Goal: Information Seeking & Learning: Learn about a topic

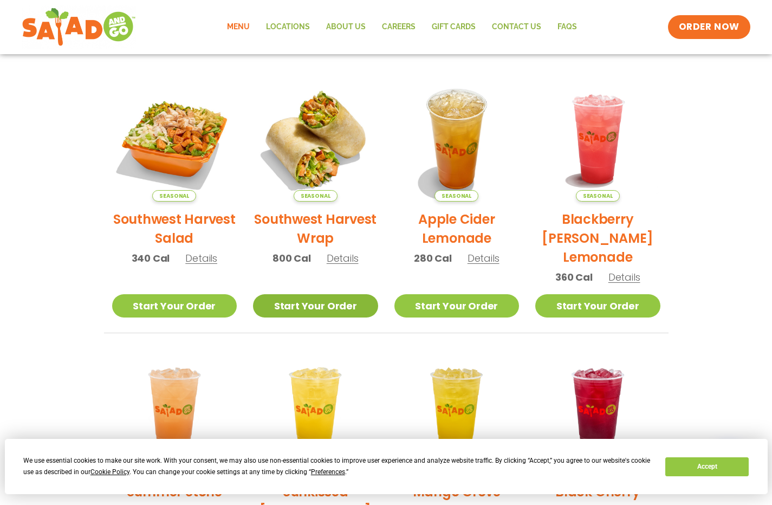
scroll to position [228, 0]
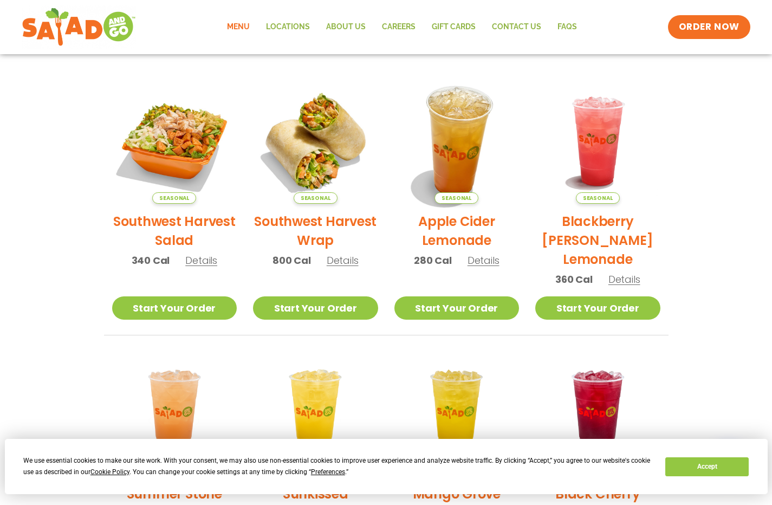
click at [462, 140] on img at bounding box center [456, 141] width 147 height 147
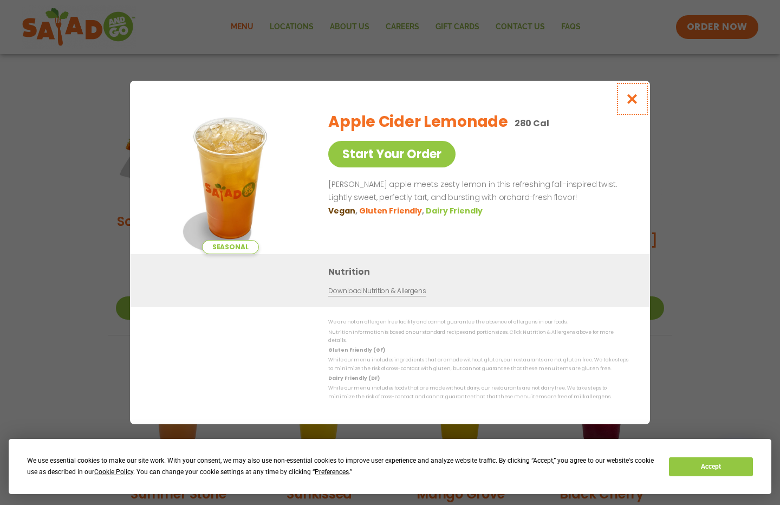
click at [634, 102] on icon "Close modal" at bounding box center [633, 98] width 14 height 11
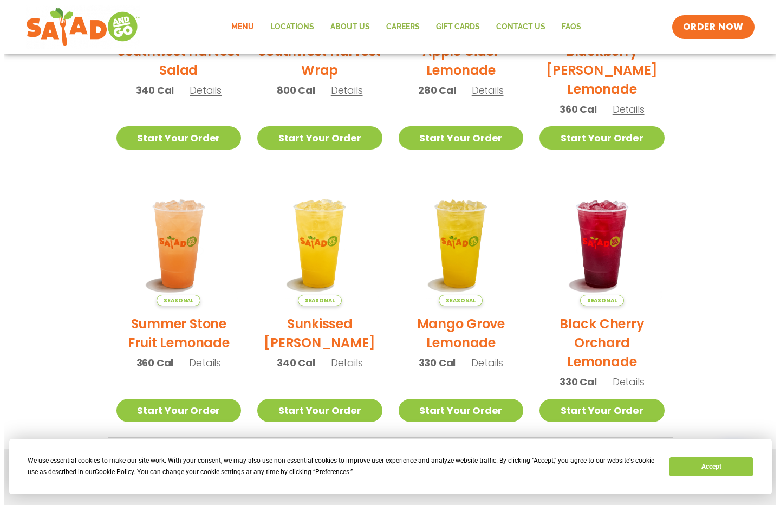
scroll to position [343, 0]
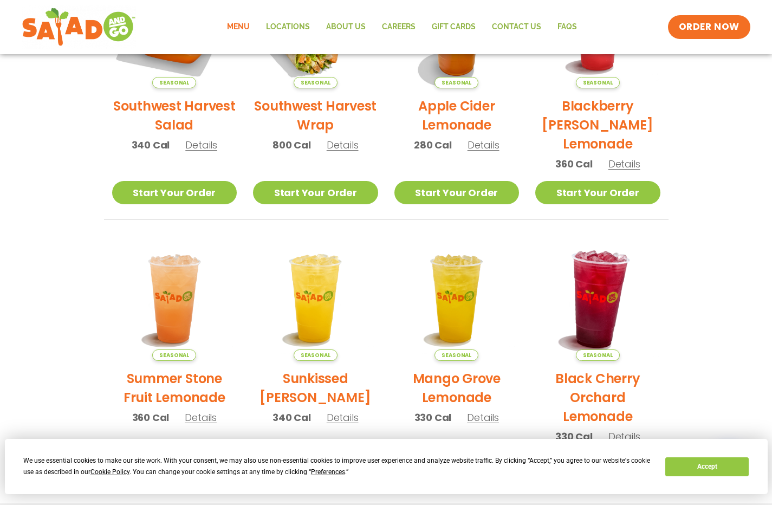
click at [603, 272] on img at bounding box center [598, 298] width 147 height 147
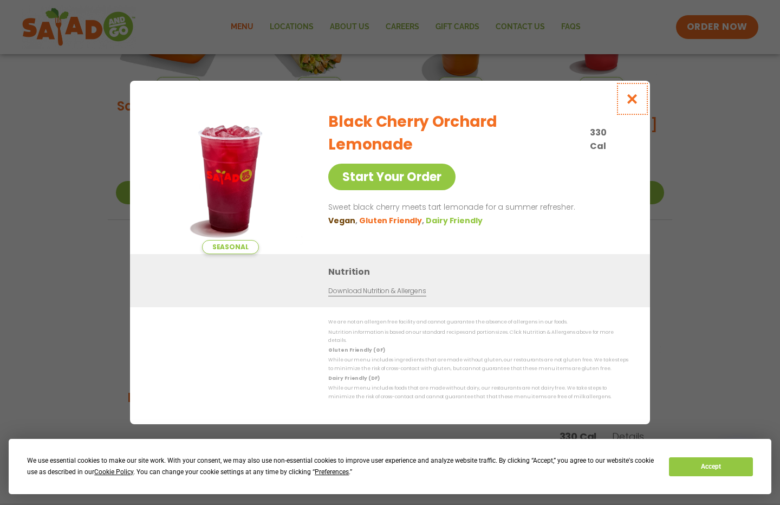
click at [634, 100] on icon "Close modal" at bounding box center [633, 98] width 14 height 11
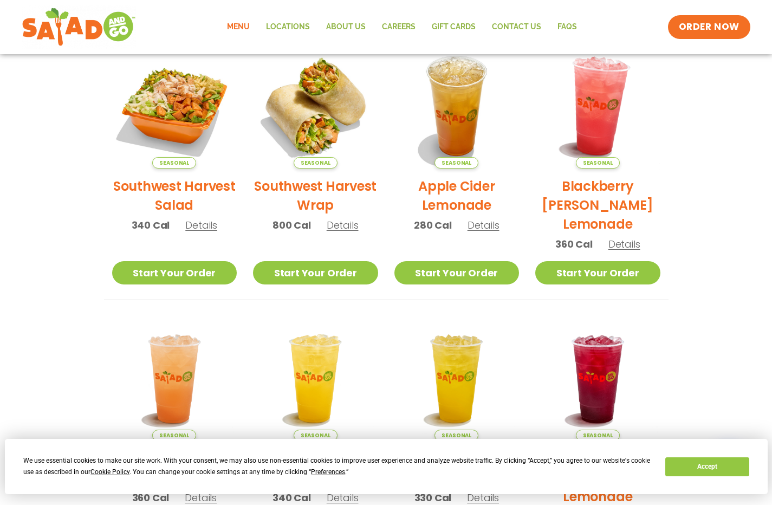
scroll to position [261, 0]
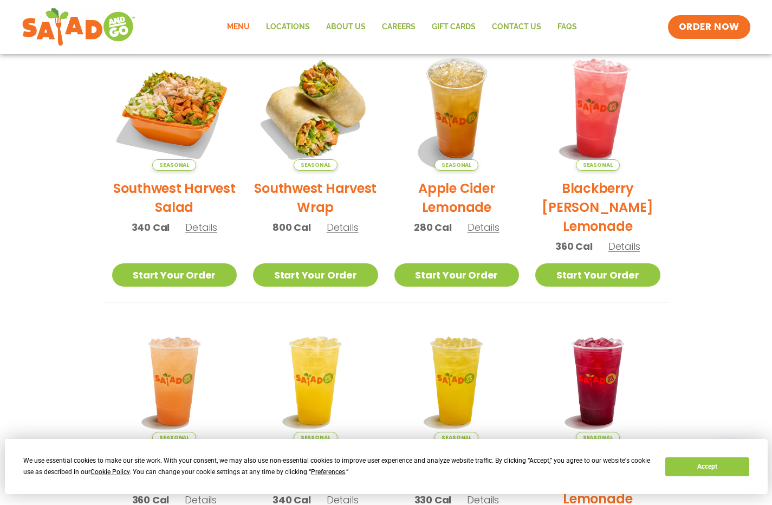
click at [612, 124] on img at bounding box center [598, 108] width 147 height 147
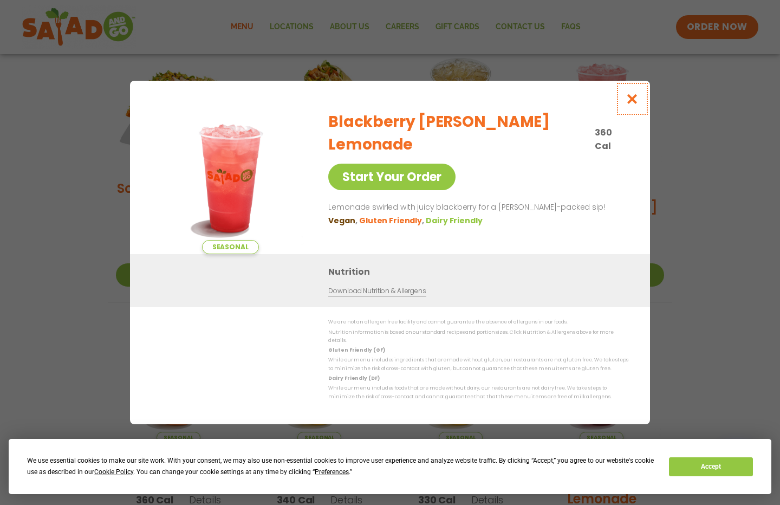
click at [628, 102] on icon "Close modal" at bounding box center [633, 98] width 14 height 11
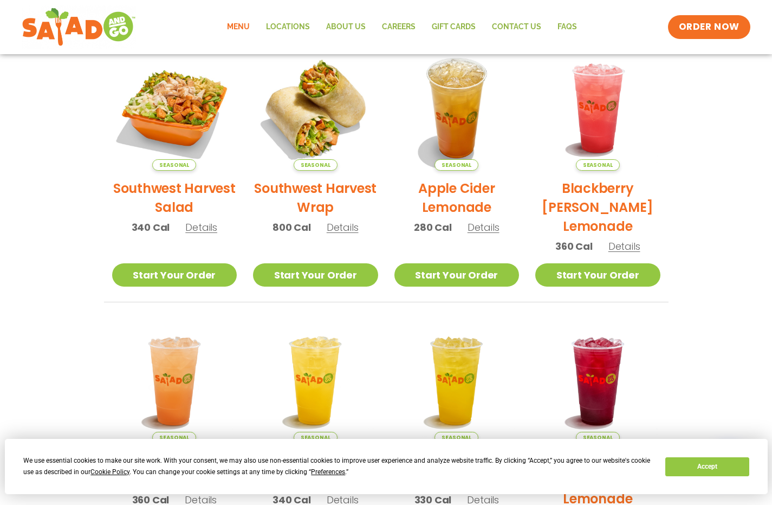
click at [700, 120] on section "Featured Menu Available for a limited time! Seasonal Southwest Harvest Salad 34…" at bounding box center [386, 244] width 772 height 662
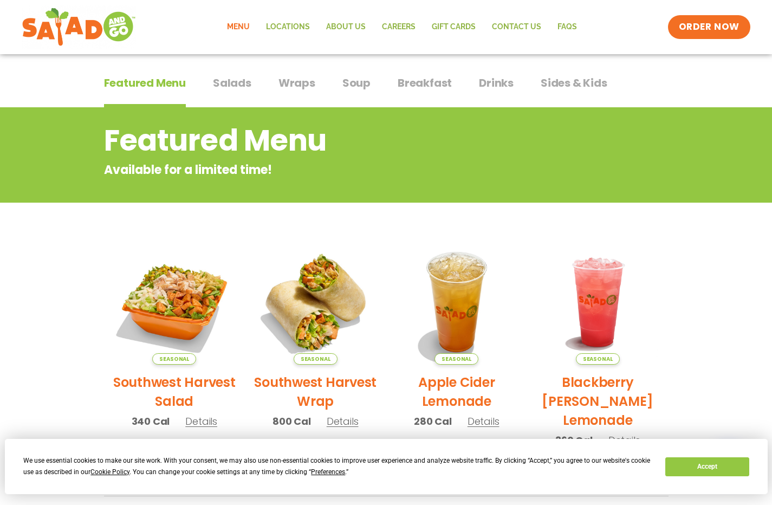
scroll to position [0, 0]
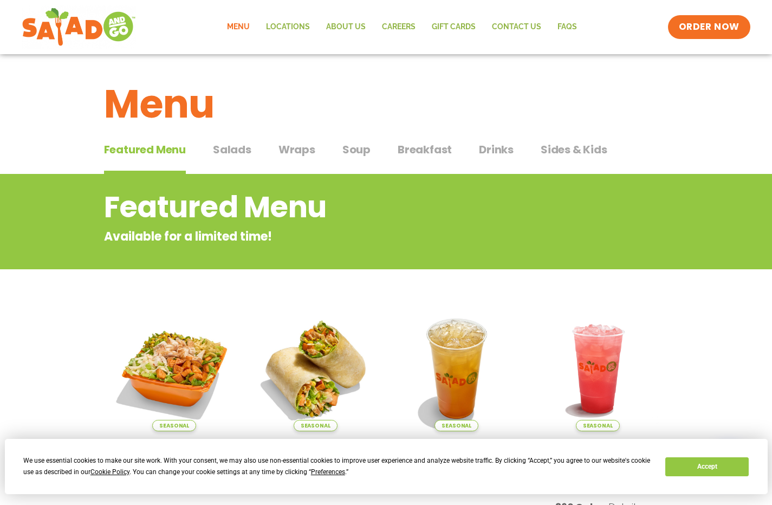
click at [242, 151] on span "Salads" at bounding box center [232, 149] width 38 height 16
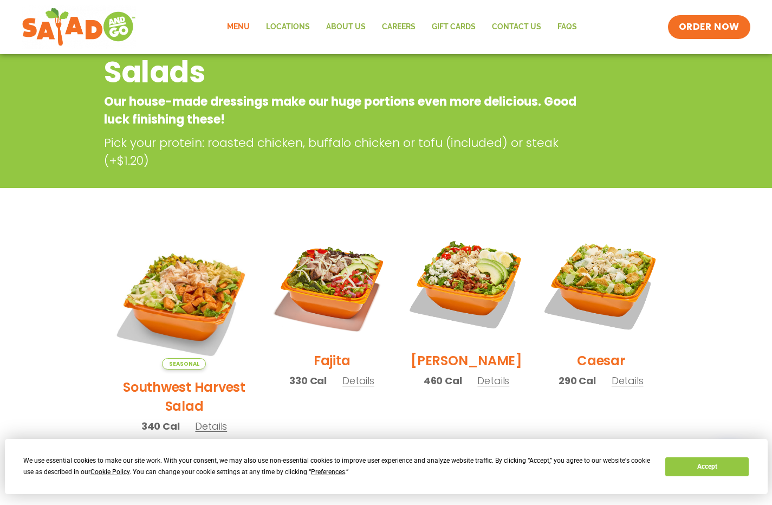
scroll to position [332, 0]
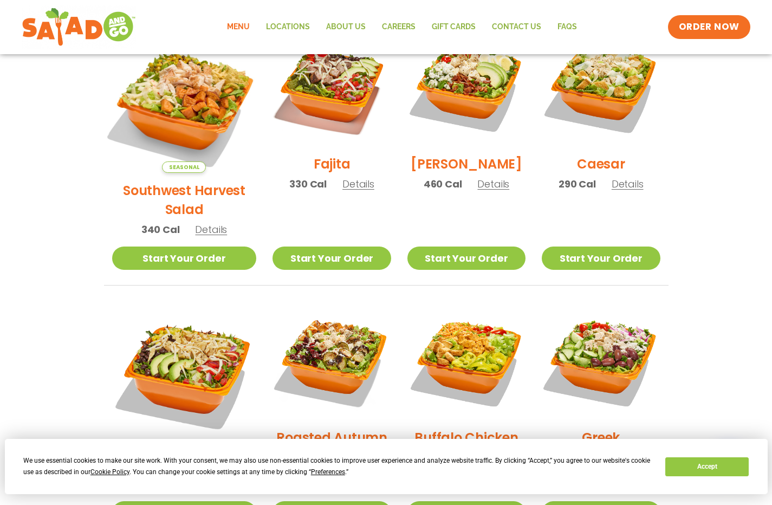
click at [186, 113] on img at bounding box center [184, 101] width 170 height 170
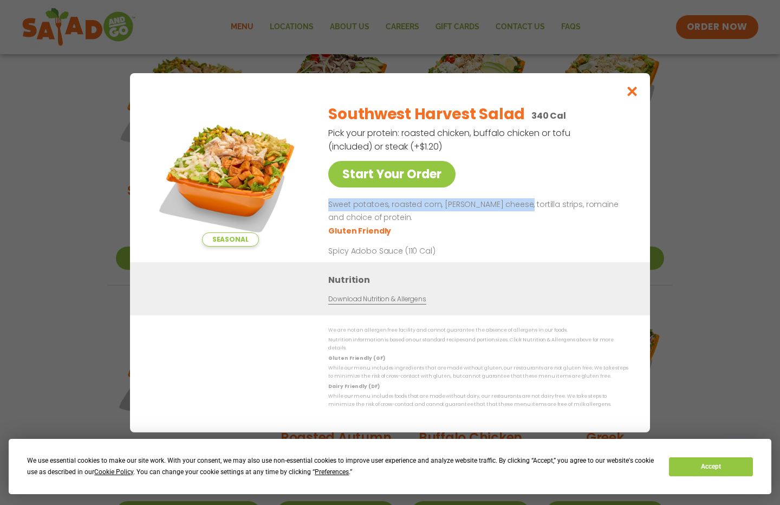
drag, startPoint x: 521, startPoint y: 208, endPoint x: 451, endPoint y: 202, distance: 70.2
click at [451, 202] on p "Sweet potatoes, roasted corn, [PERSON_NAME] cheese, tortilla strips, romaine an…" at bounding box center [476, 211] width 296 height 26
click at [473, 222] on p "Sweet potatoes, roasted corn, [PERSON_NAME] cheese, tortilla strips, romaine an…" at bounding box center [476, 211] width 296 height 26
click at [629, 94] on icon "Close modal" at bounding box center [633, 91] width 14 height 11
